Goal: Task Accomplishment & Management: Manage account settings

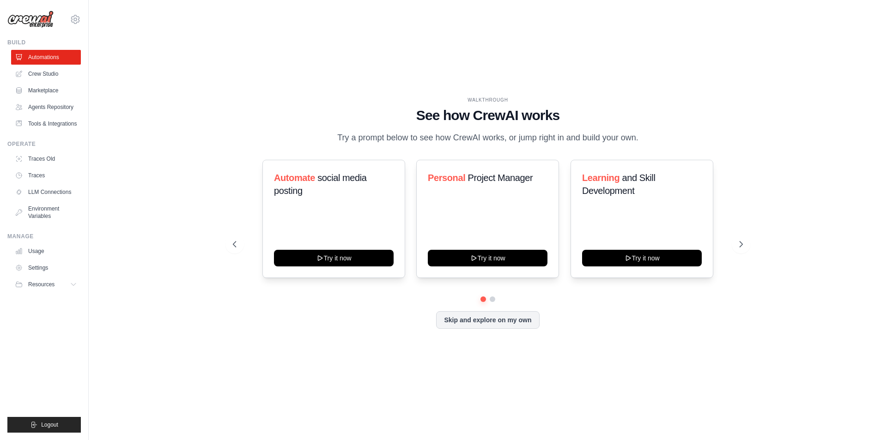
click at [192, 153] on div "WALKTHROUGH See how CrewAI works Try a prompt below to see how CrewAI works, or…" at bounding box center [487, 220] width 769 height 422
click at [38, 252] on link "Usage" at bounding box center [47, 251] width 70 height 15
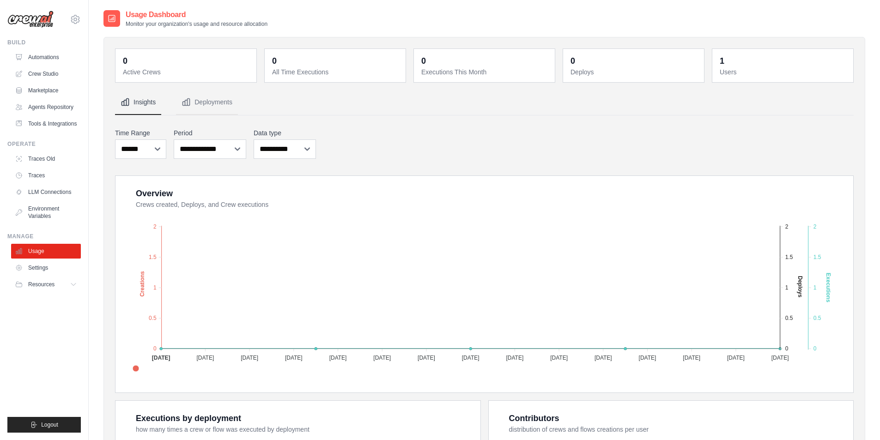
click at [736, 67] on dd "1" at bounding box center [784, 61] width 128 height 13
click at [213, 101] on button "Deployments" at bounding box center [207, 102] width 62 height 25
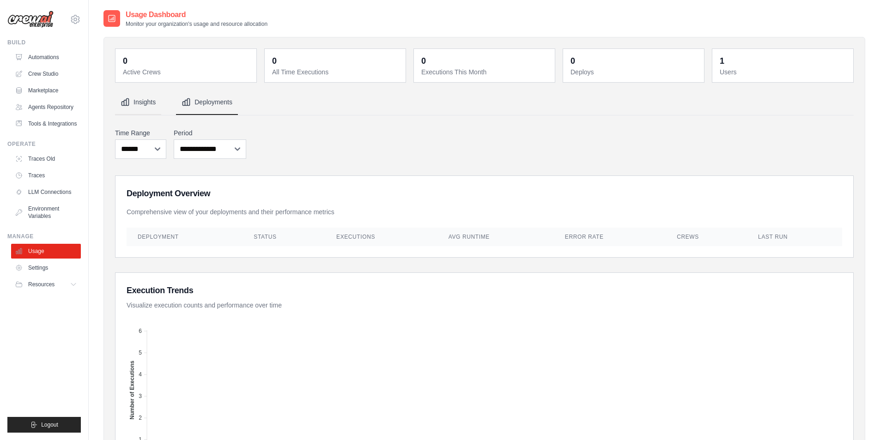
click at [134, 102] on button "Insights" at bounding box center [138, 102] width 46 height 25
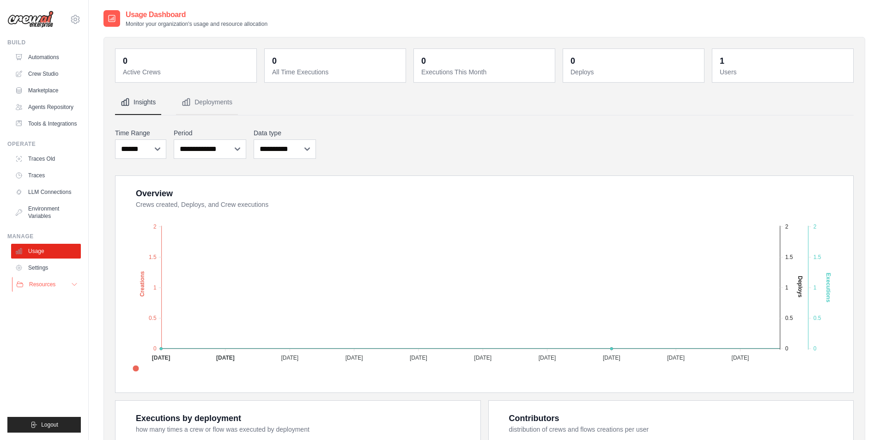
click at [57, 279] on button "Resources" at bounding box center [47, 284] width 70 height 15
click at [75, 19] on icon at bounding box center [75, 19] width 11 height 11
click at [100, 56] on span "Settings" at bounding box center [114, 57] width 73 height 9
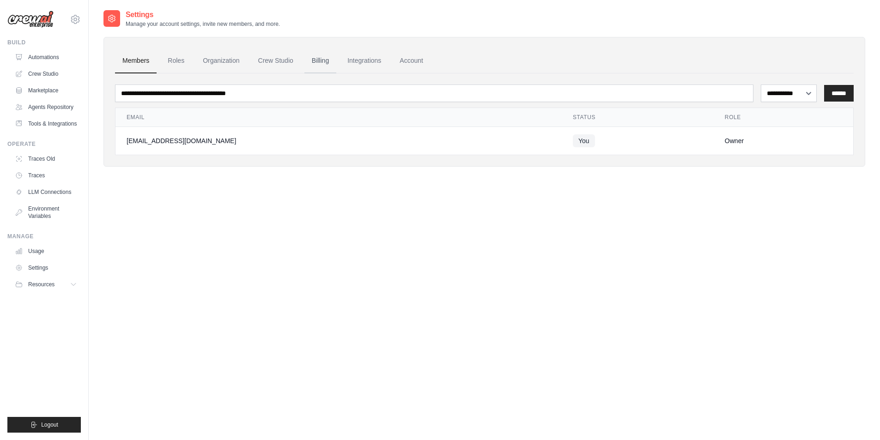
click at [307, 59] on link "Billing" at bounding box center [320, 61] width 32 height 25
click at [318, 61] on link "Billing" at bounding box center [320, 61] width 32 height 25
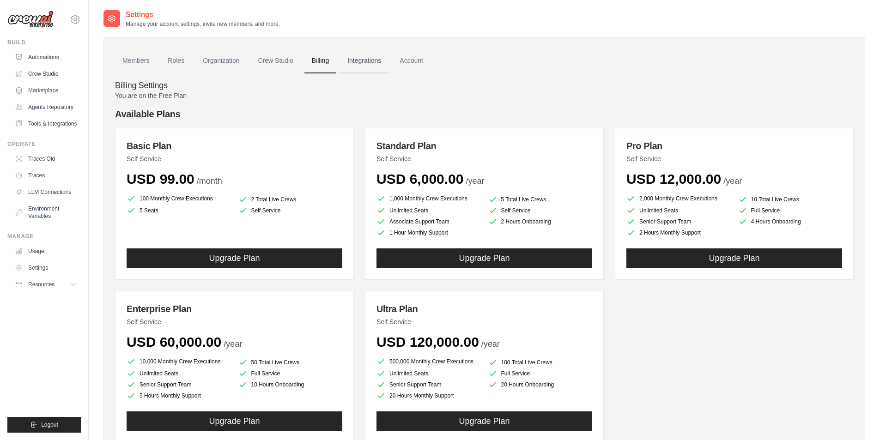
click at [368, 66] on link "Integrations" at bounding box center [364, 61] width 49 height 25
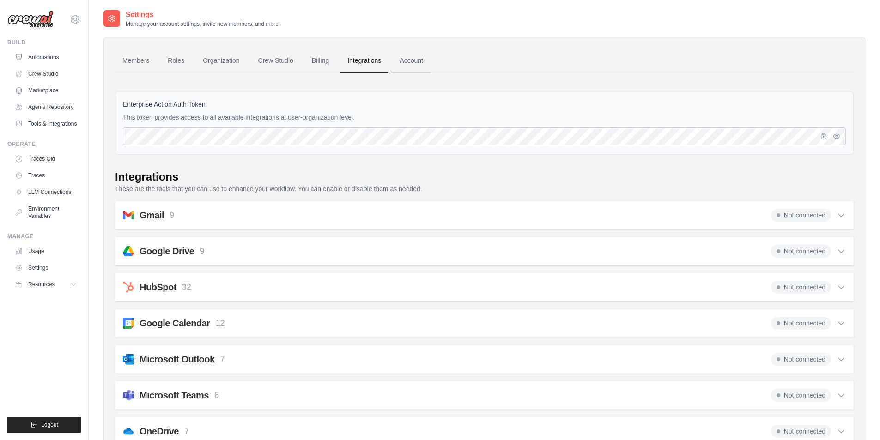
click at [412, 59] on link "Account" at bounding box center [411, 61] width 38 height 25
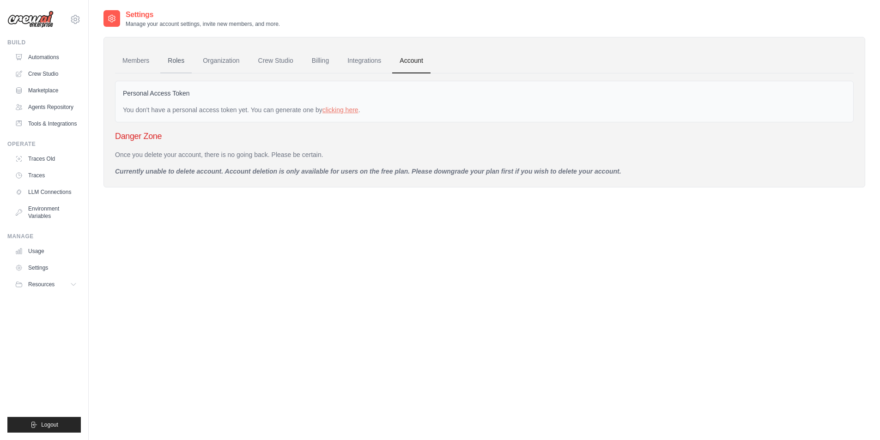
click at [180, 64] on link "Roles" at bounding box center [175, 61] width 31 height 25
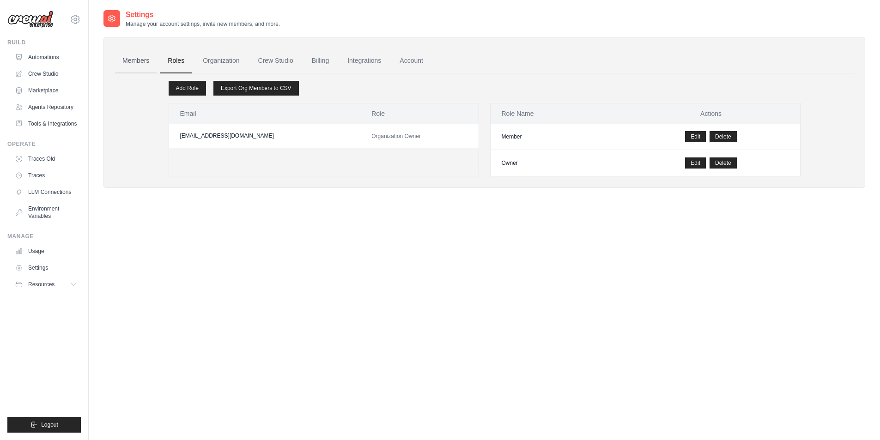
click at [122, 61] on link "Members" at bounding box center [136, 61] width 42 height 25
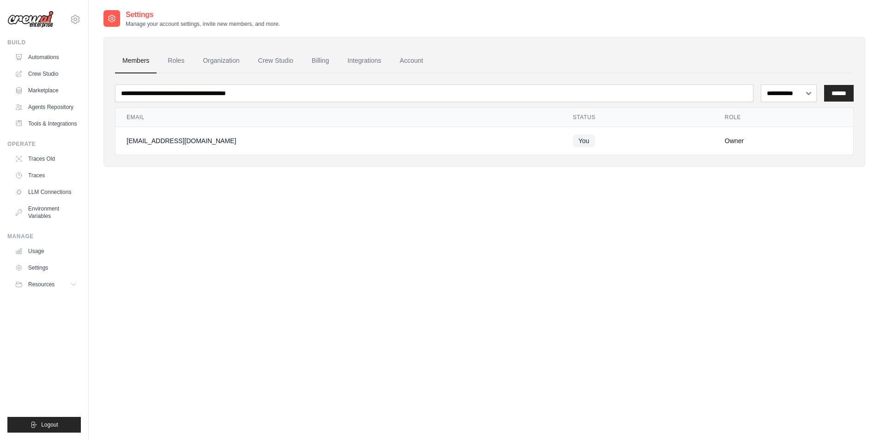
drag, startPoint x: 300, startPoint y: 191, endPoint x: 178, endPoint y: 173, distance: 123.2
click at [298, 191] on div "**********" at bounding box center [484, 229] width 762 height 440
click at [36, 252] on link "Usage" at bounding box center [47, 251] width 70 height 15
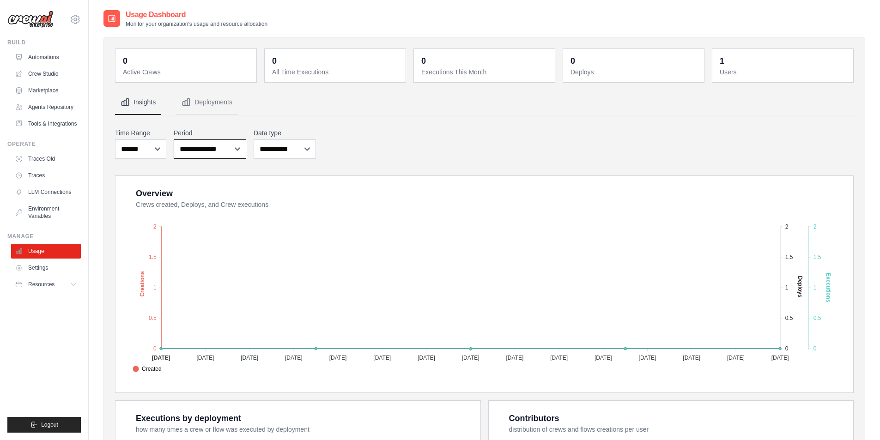
click at [232, 152] on select "**********" at bounding box center [210, 149] width 73 height 19
drag, startPoint x: 232, startPoint y: 152, endPoint x: 239, endPoint y: 152, distance: 6.5
click at [232, 152] on select "**********" at bounding box center [210, 149] width 73 height 19
click at [280, 150] on select "**********" at bounding box center [285, 149] width 62 height 19
click at [282, 150] on select "**********" at bounding box center [285, 149] width 62 height 19
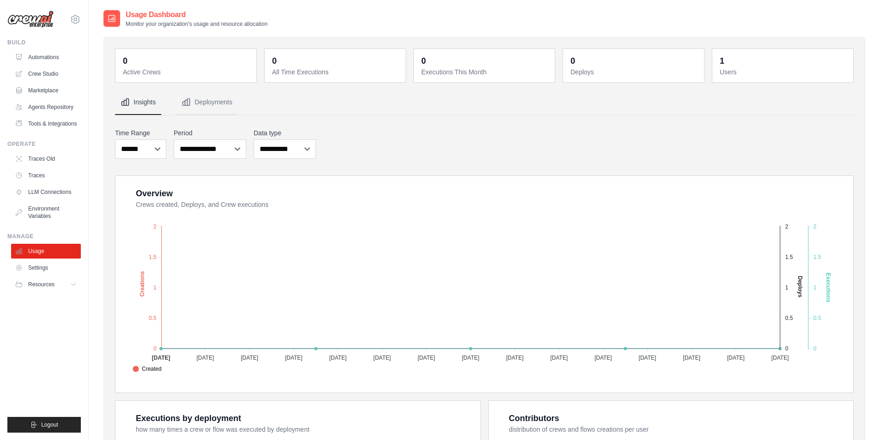
click at [745, 58] on dd "1" at bounding box center [784, 61] width 128 height 13
click at [44, 56] on link "Automations" at bounding box center [47, 57] width 70 height 15
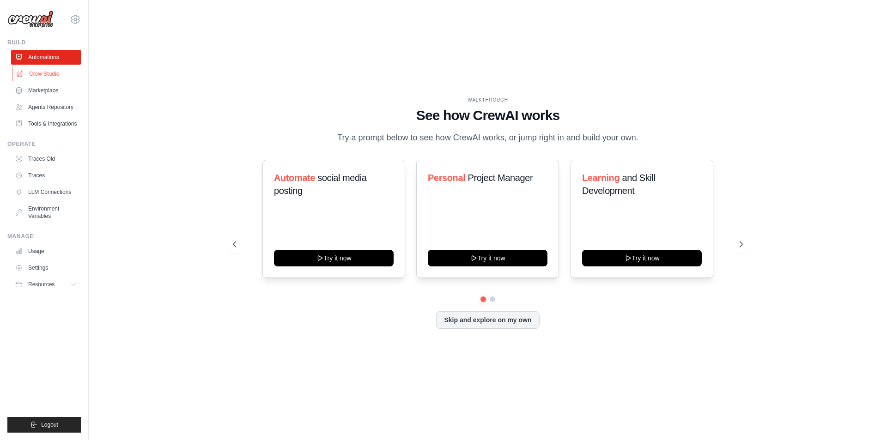
click at [46, 73] on link "Crew Studio" at bounding box center [47, 74] width 70 height 15
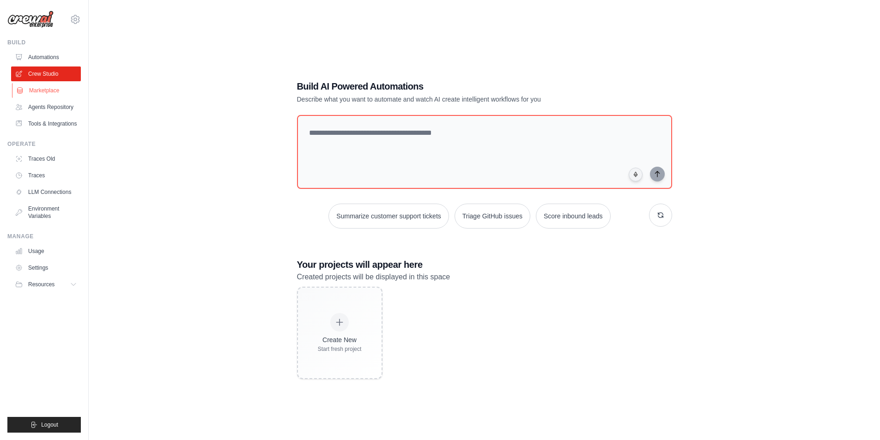
click at [46, 96] on link "Marketplace" at bounding box center [47, 90] width 70 height 15
